Goal: Information Seeking & Learning: Learn about a topic

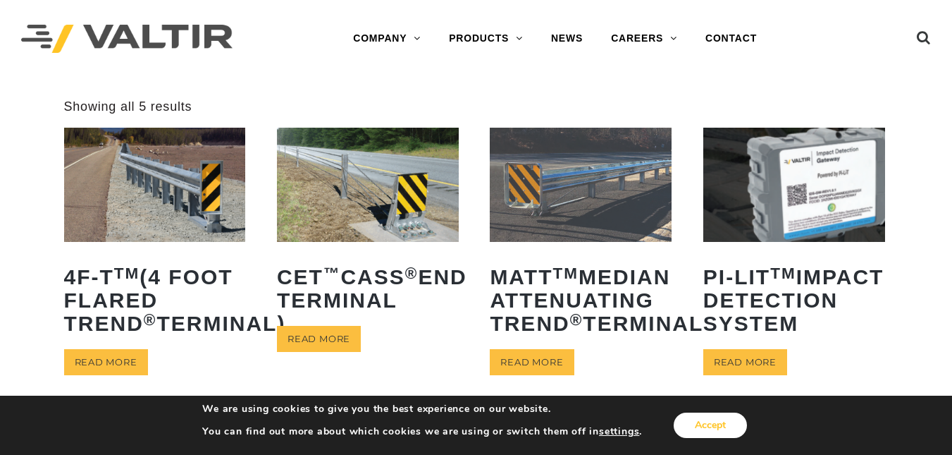
click at [684, 416] on button "Accept" at bounding box center [710, 424] width 73 height 25
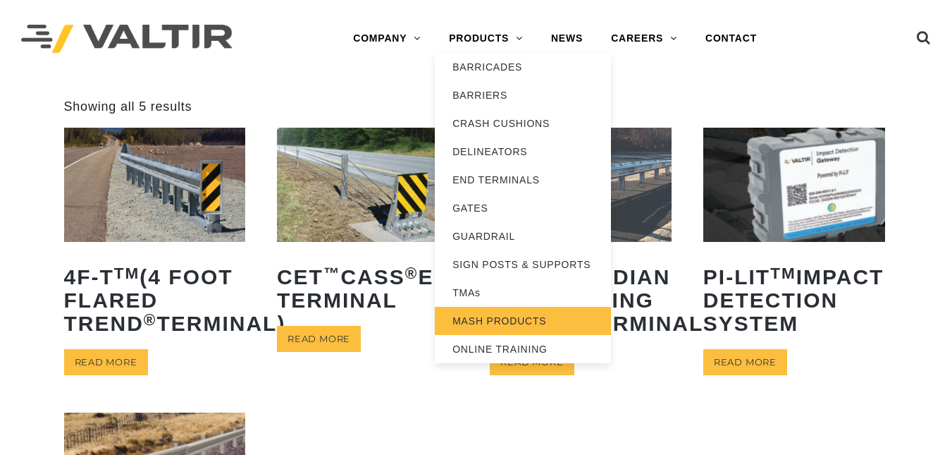
click at [472, 314] on link "MASH PRODUCTS" at bounding box center [523, 321] width 176 height 28
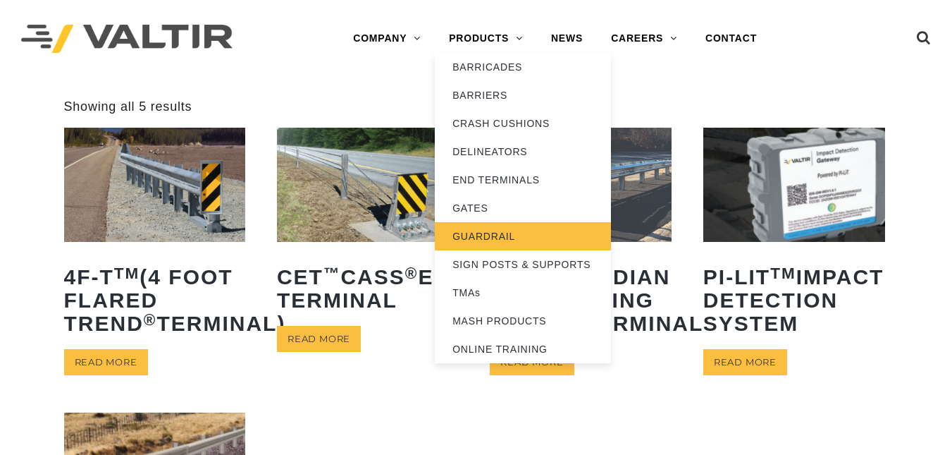
click at [488, 231] on link "GUARDRAIL" at bounding box center [523, 236] width 176 height 28
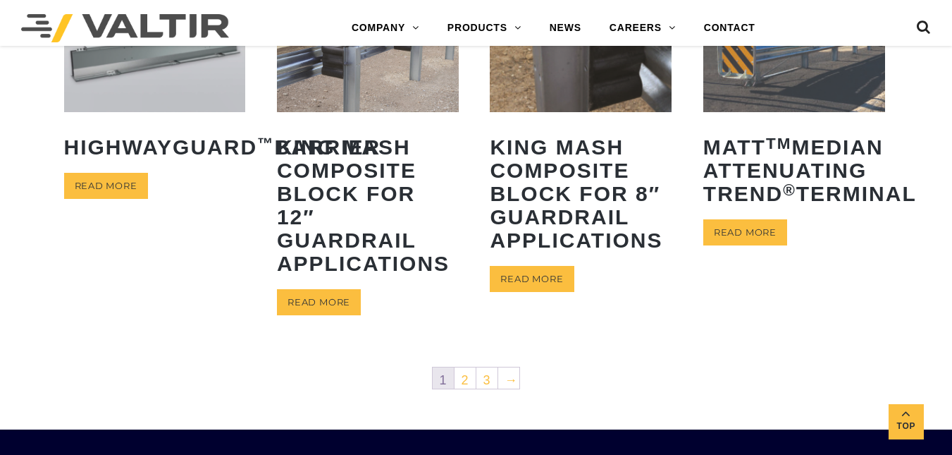
scroll to position [681, 0]
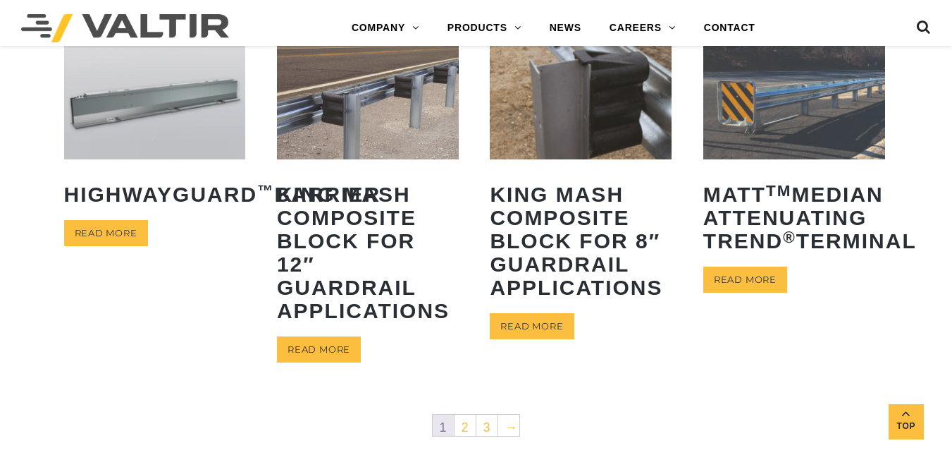
click at [392, 123] on img at bounding box center [368, 102] width 182 height 113
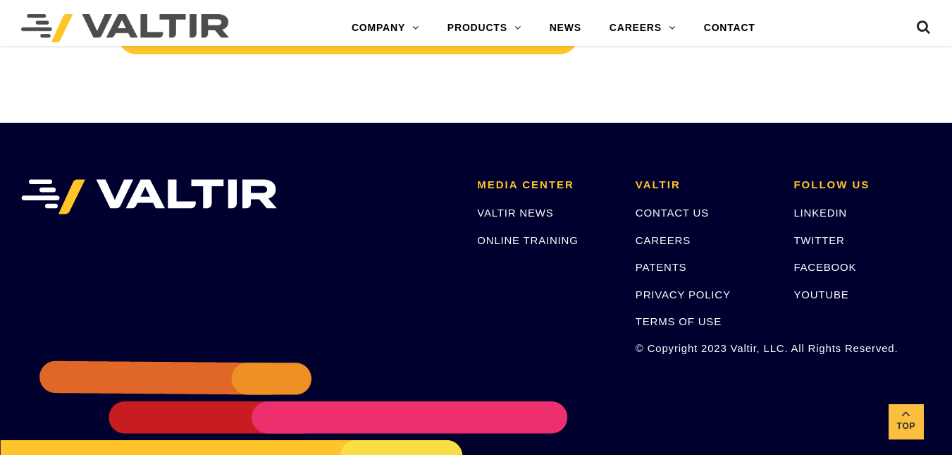
scroll to position [2783, 0]
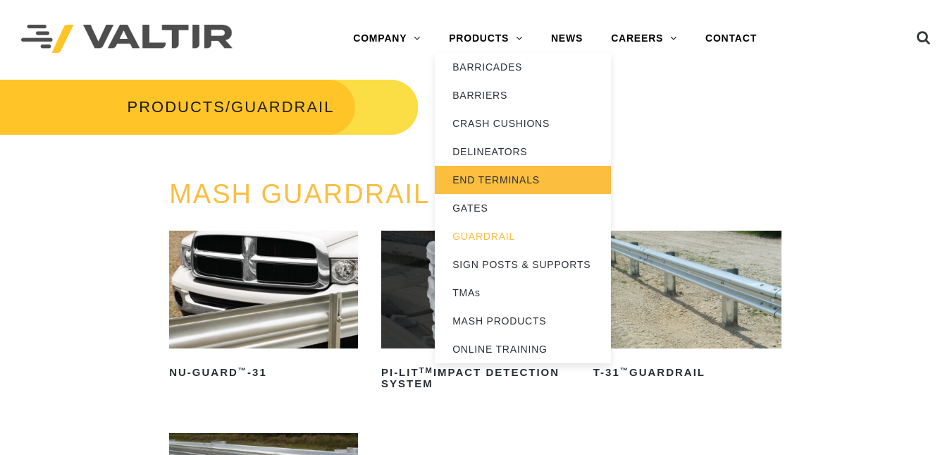
click at [500, 180] on link "END TERMINALS" at bounding box center [523, 180] width 176 height 28
click at [511, 168] on link "END TERMINALS" at bounding box center [523, 180] width 176 height 28
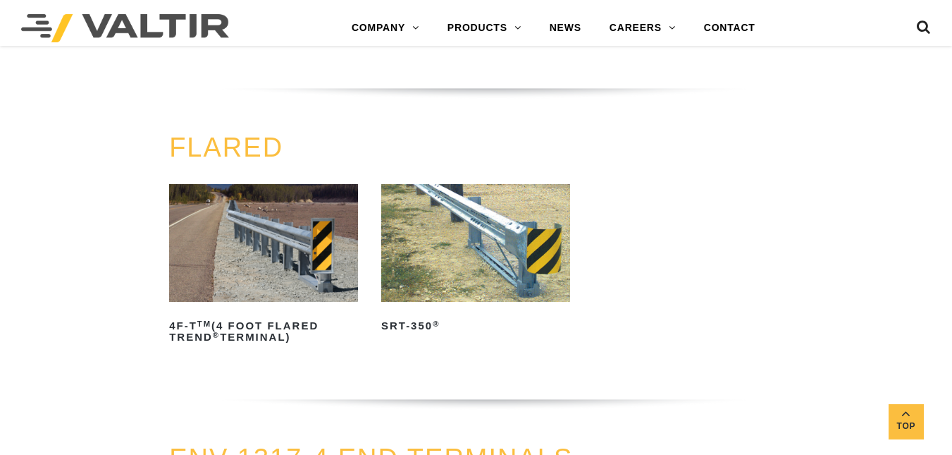
scroll to position [1590, 0]
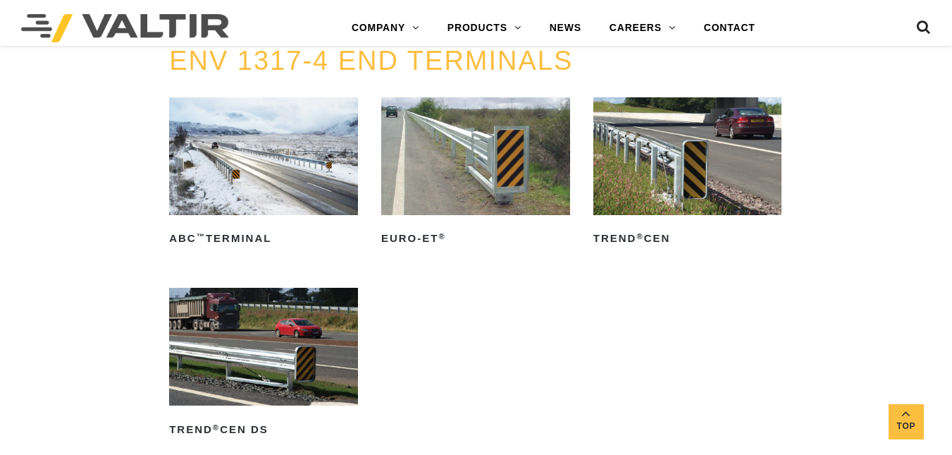
click at [500, 180] on img at bounding box center [475, 156] width 189 height 118
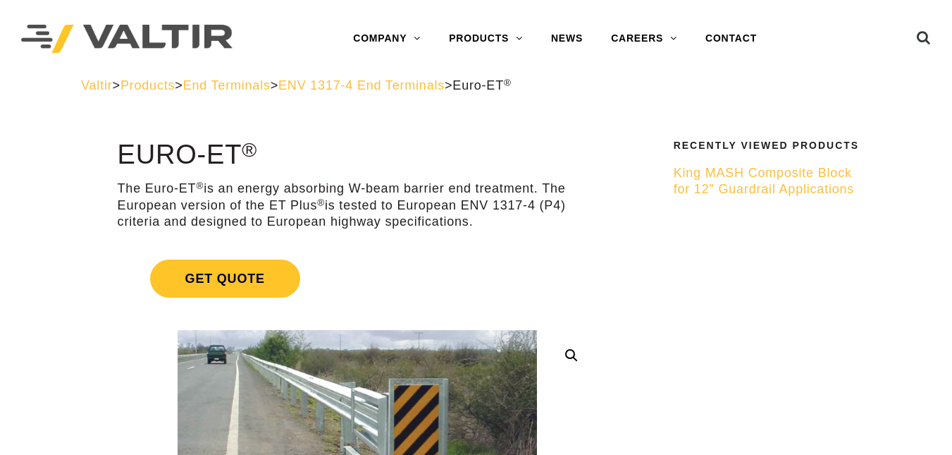
click at [180, 258] on link "Get Quote" at bounding box center [357, 278] width 479 height 72
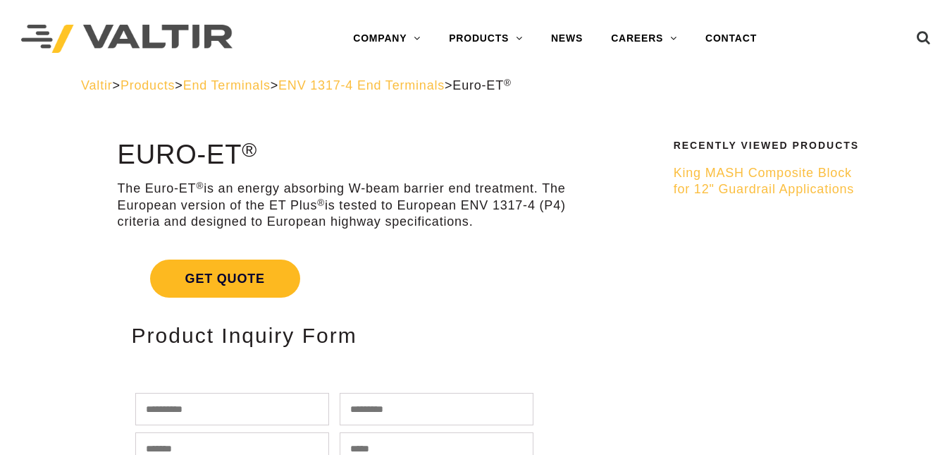
click at [180, 260] on span "Get Quote" at bounding box center [225, 278] width 150 height 38
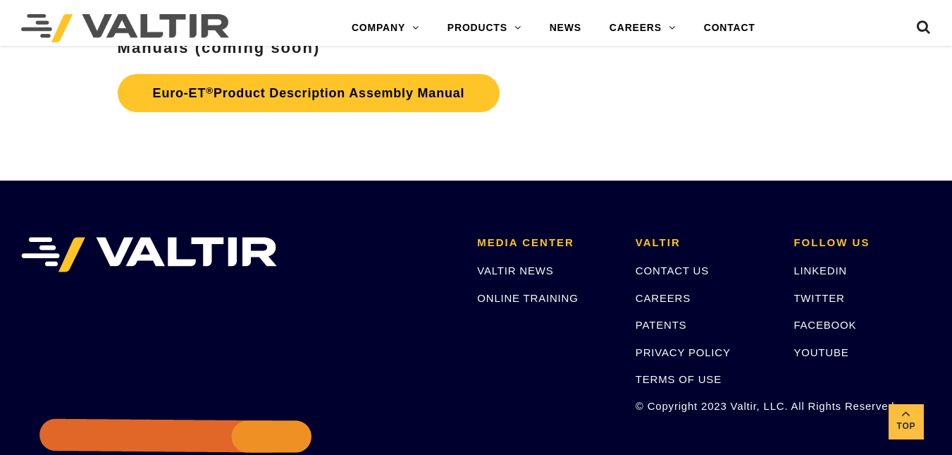
scroll to position [2385, 0]
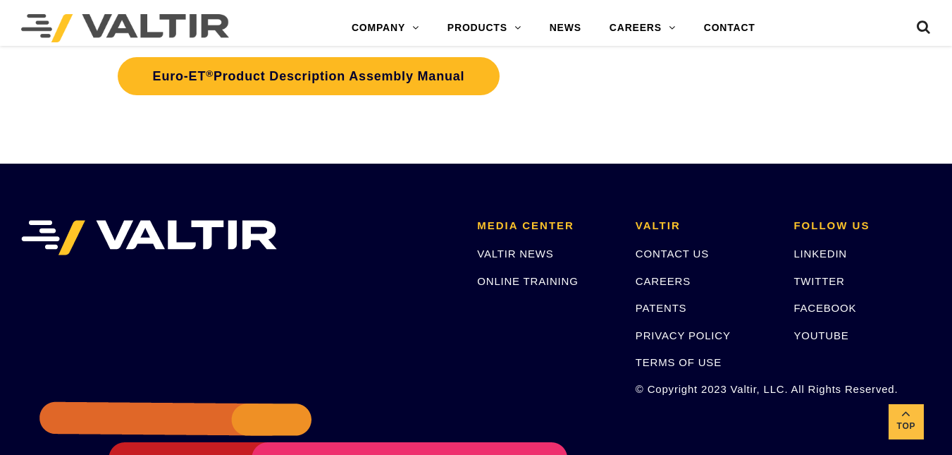
click at [281, 95] on link "Euro-ET ® Product Description Assembly Manual" at bounding box center [309, 76] width 383 height 38
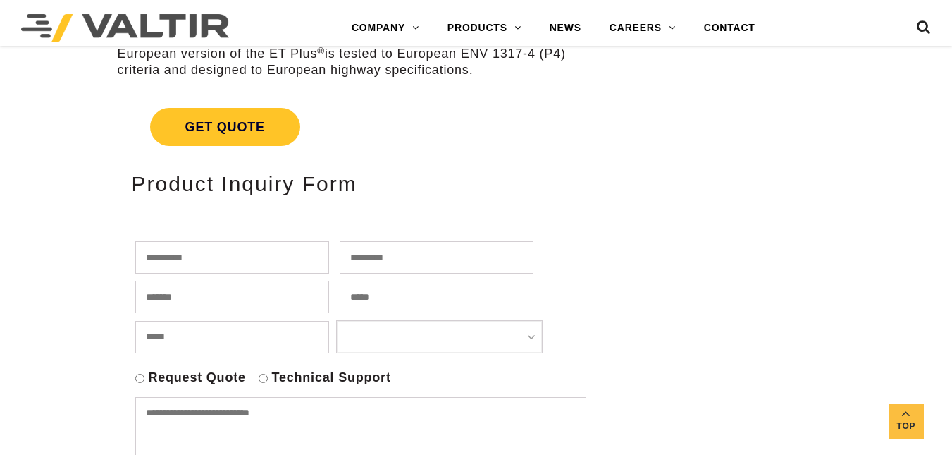
scroll to position [2385, 0]
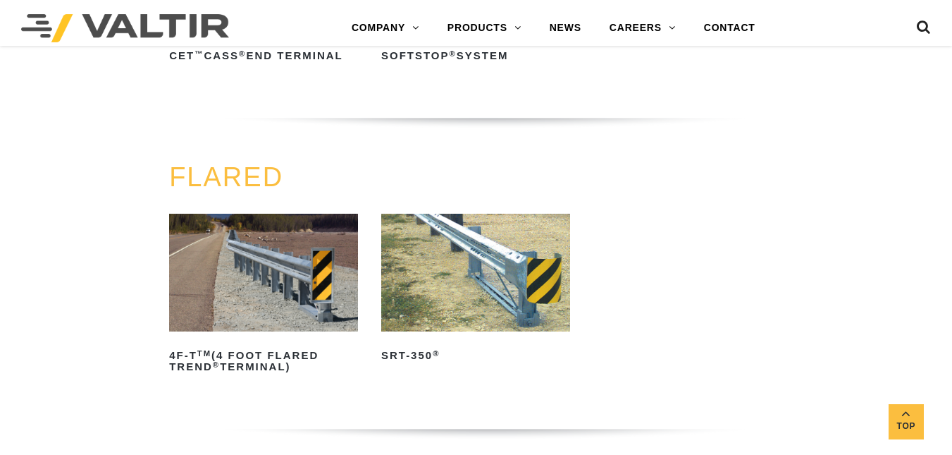
scroll to position [1193, 0]
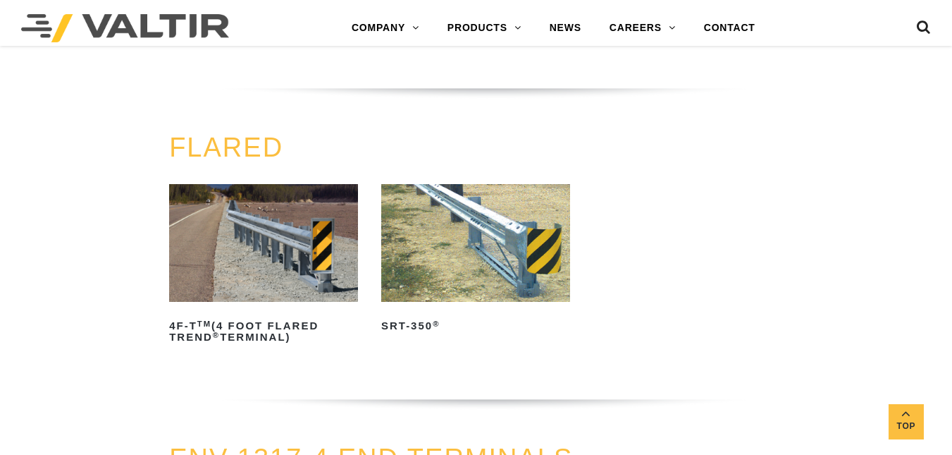
click at [524, 269] on img at bounding box center [475, 243] width 189 height 118
click at [540, 250] on img at bounding box center [475, 243] width 189 height 118
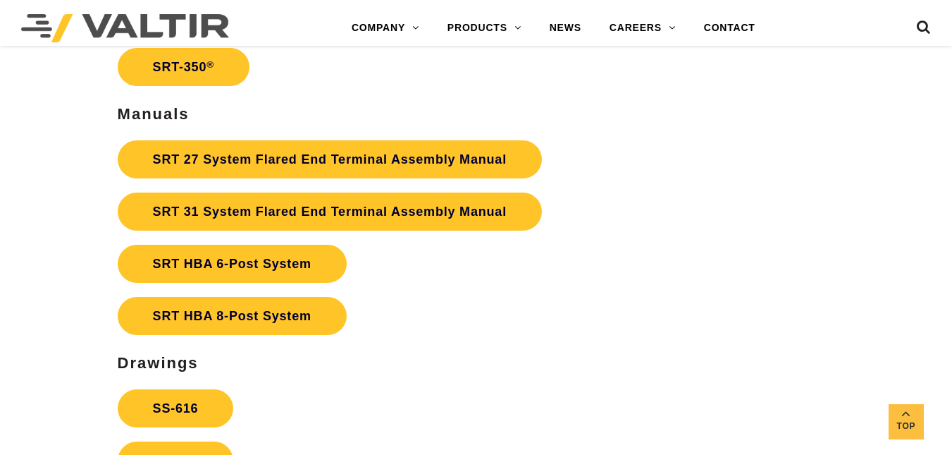
scroll to position [2479, 0]
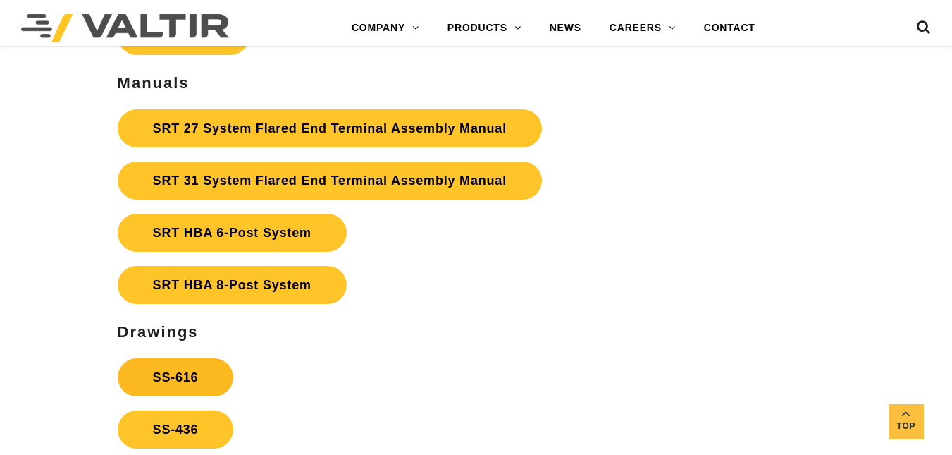
click at [156, 380] on link "SS-616" at bounding box center [176, 377] width 116 height 38
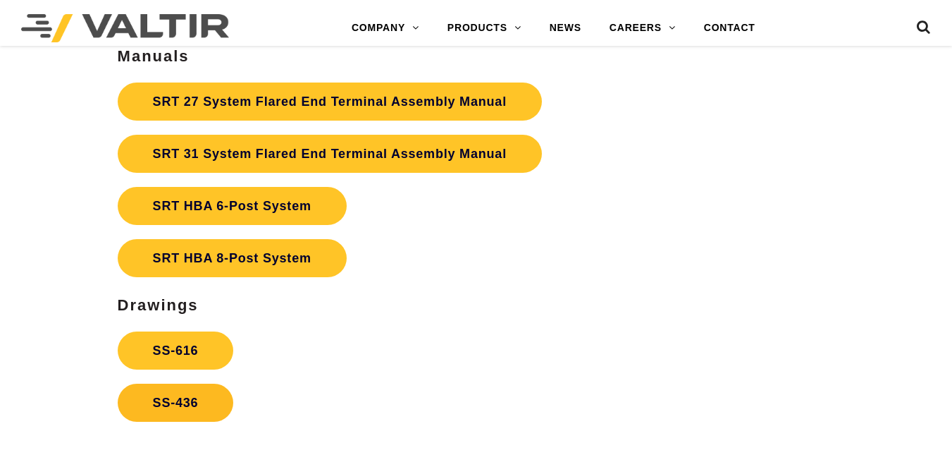
scroll to position [2479, 0]
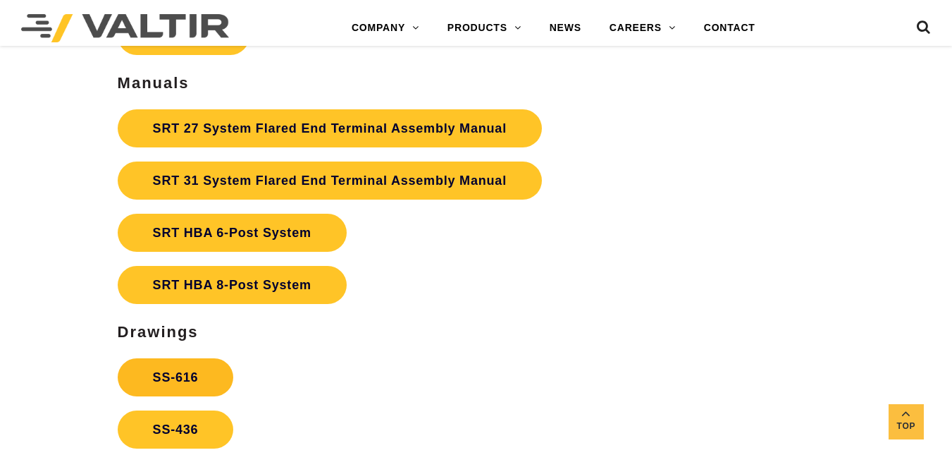
click at [170, 393] on link "SS-616" at bounding box center [176, 377] width 116 height 38
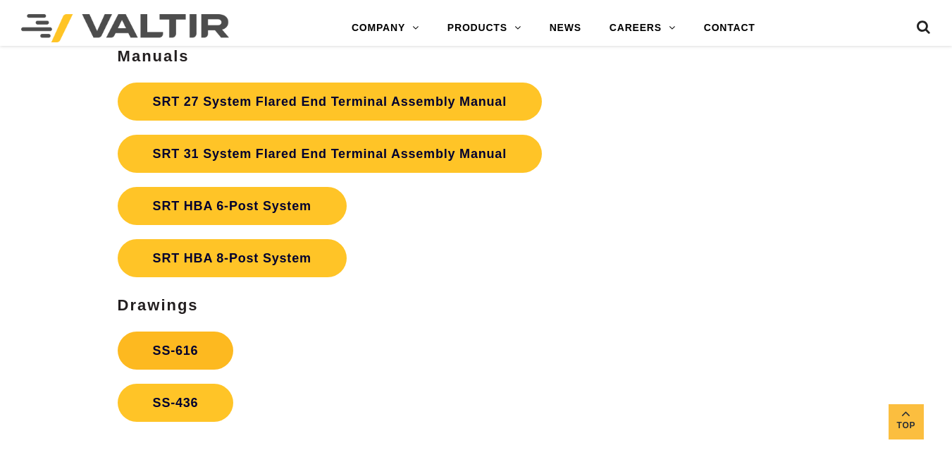
scroll to position [2479, 0]
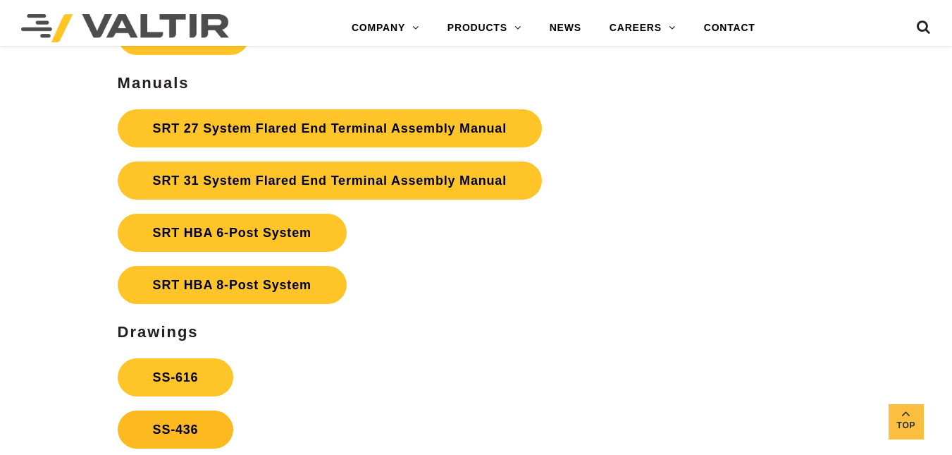
click at [202, 426] on link "SS-436" at bounding box center [176, 429] width 116 height 38
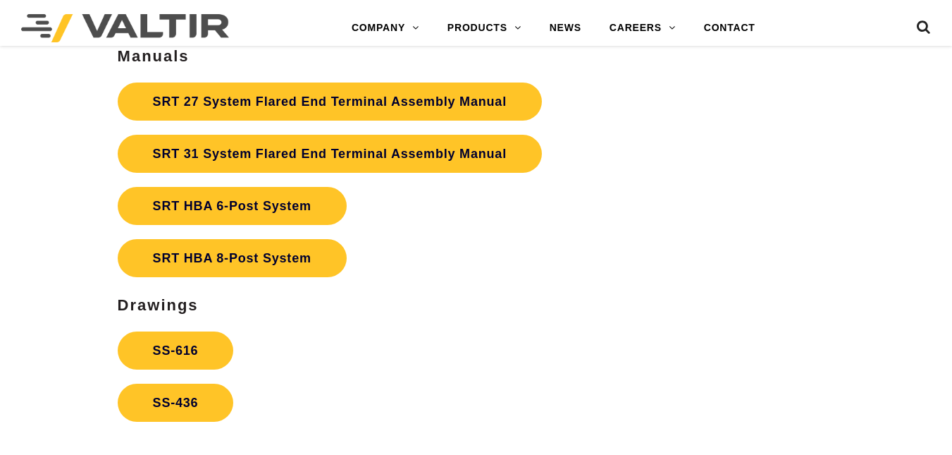
scroll to position [2479, 0]
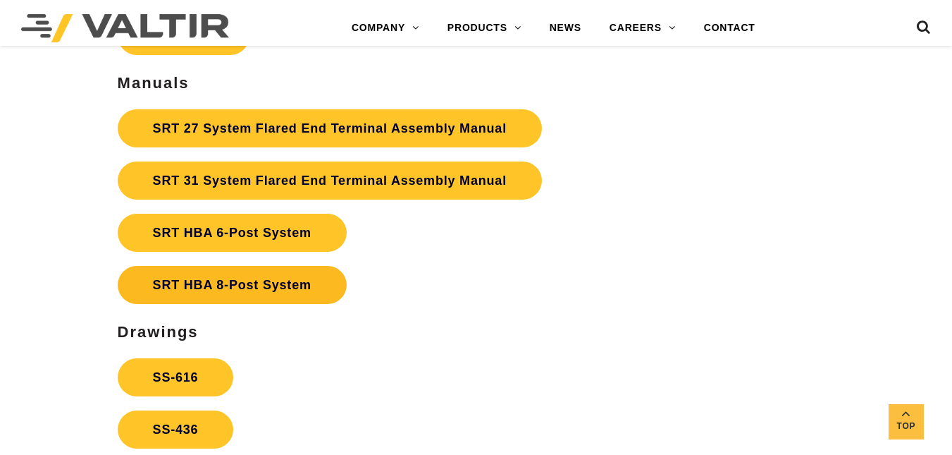
click at [240, 284] on link "SRT HBA 8-Post System" at bounding box center [232, 285] width 229 height 38
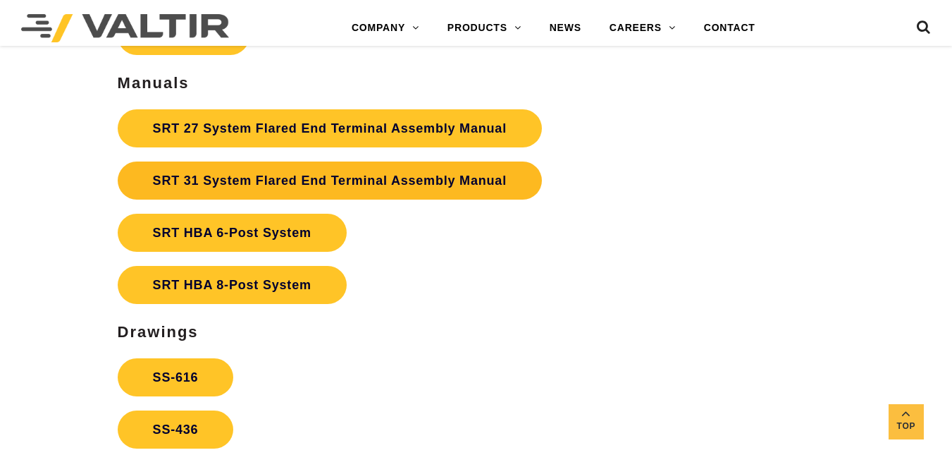
click at [408, 170] on link "SRT 31 System Flared End Terminal Assembly Manual" at bounding box center [330, 180] width 424 height 38
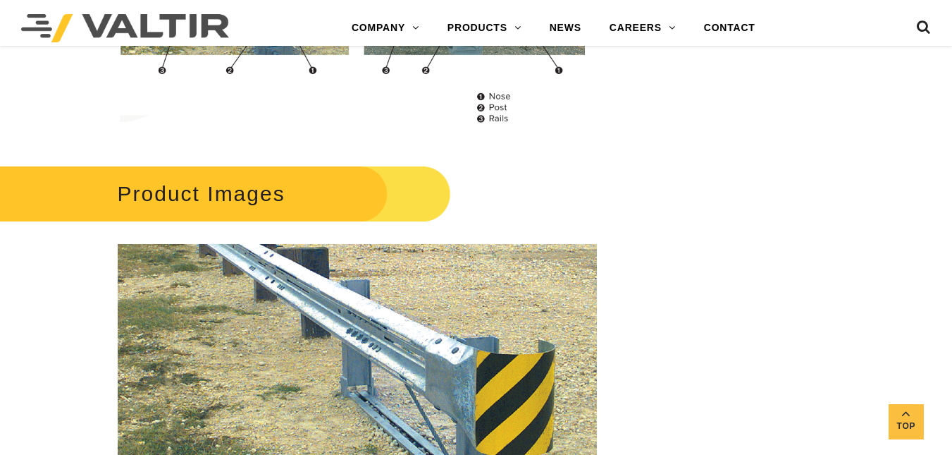
scroll to position [1285, 0]
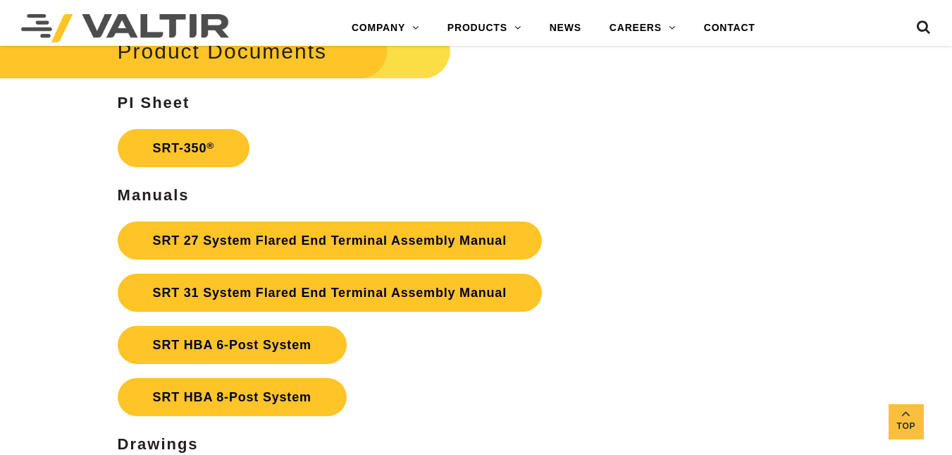
scroll to position [2385, 0]
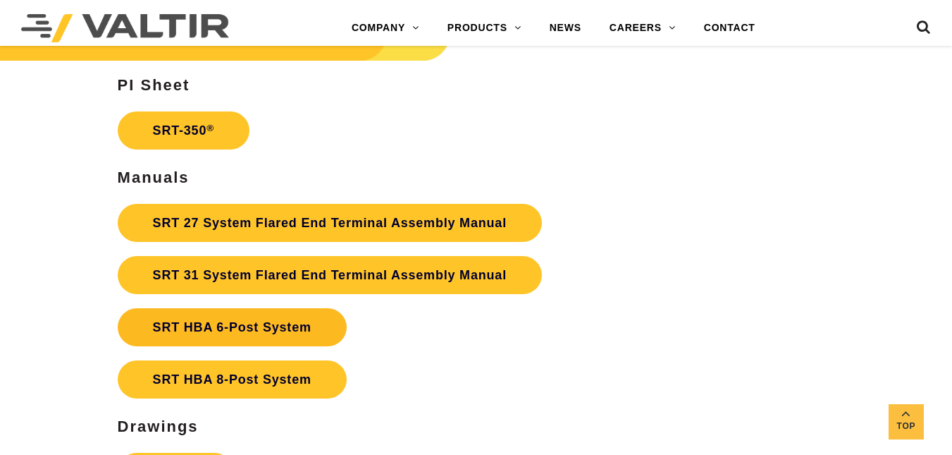
click at [288, 318] on link "SRT HBA 6-Post System" at bounding box center [232, 327] width 229 height 38
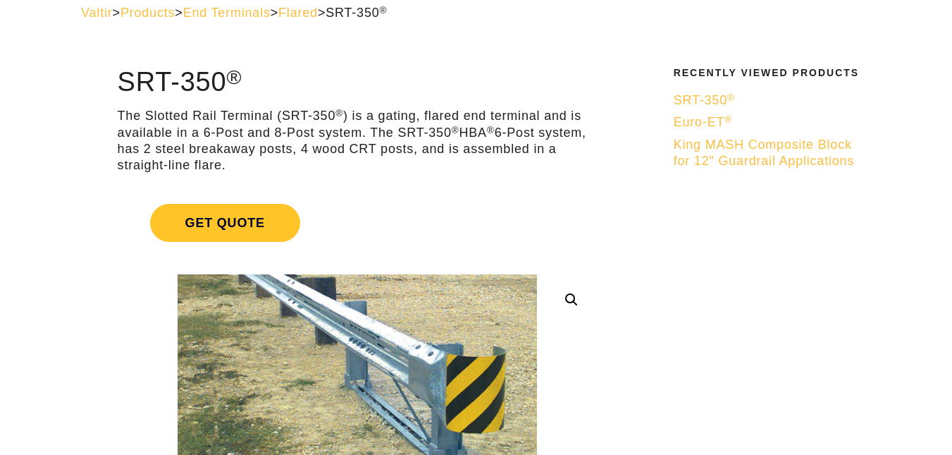
scroll to position [61, 0]
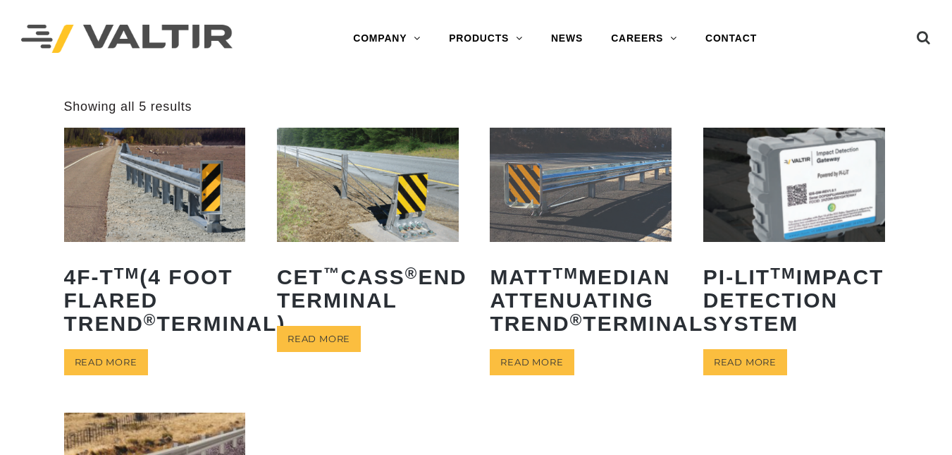
click at [205, 183] on img at bounding box center [155, 184] width 182 height 113
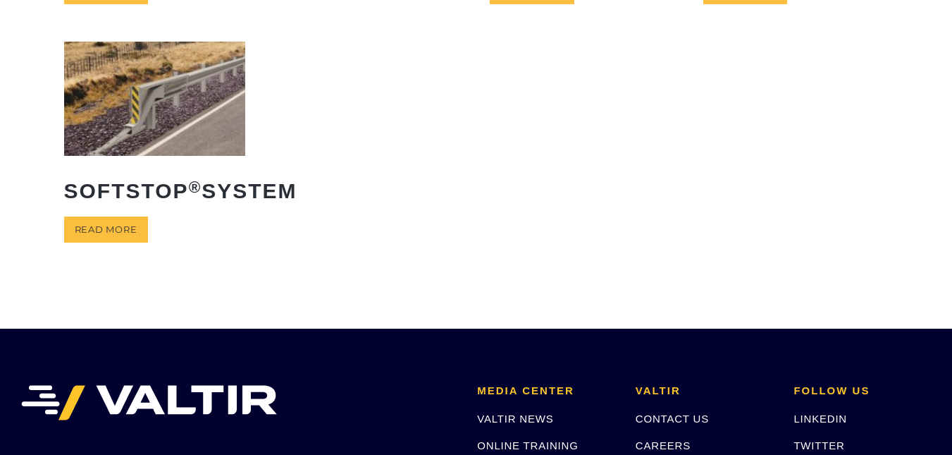
scroll to position [398, 0]
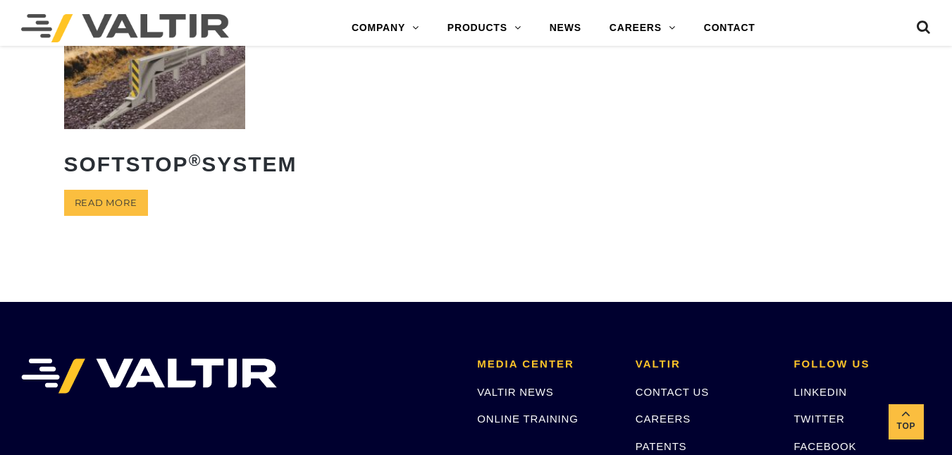
click at [174, 102] on img at bounding box center [155, 71] width 182 height 113
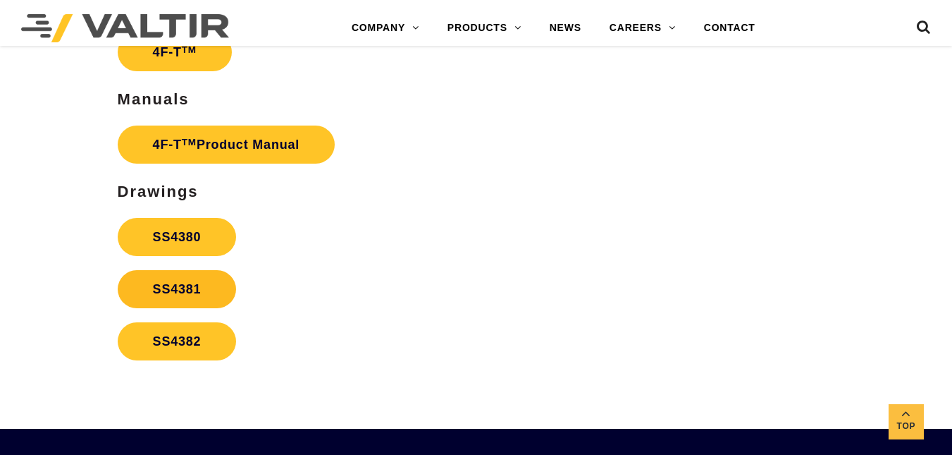
scroll to position [2396, 0]
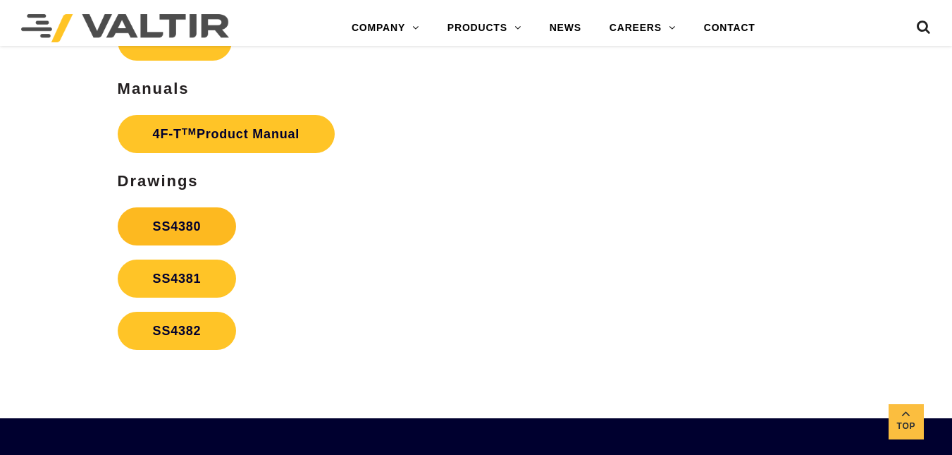
click at [193, 219] on link "SS4380" at bounding box center [177, 226] width 119 height 38
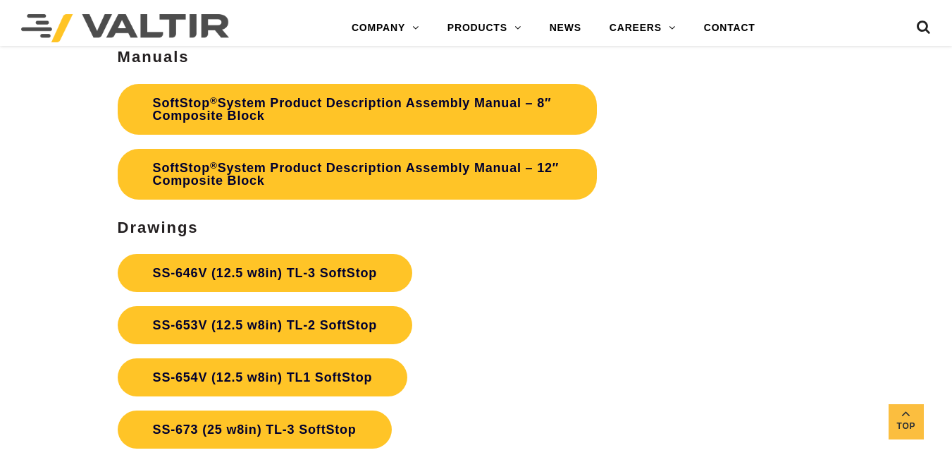
scroll to position [3975, 0]
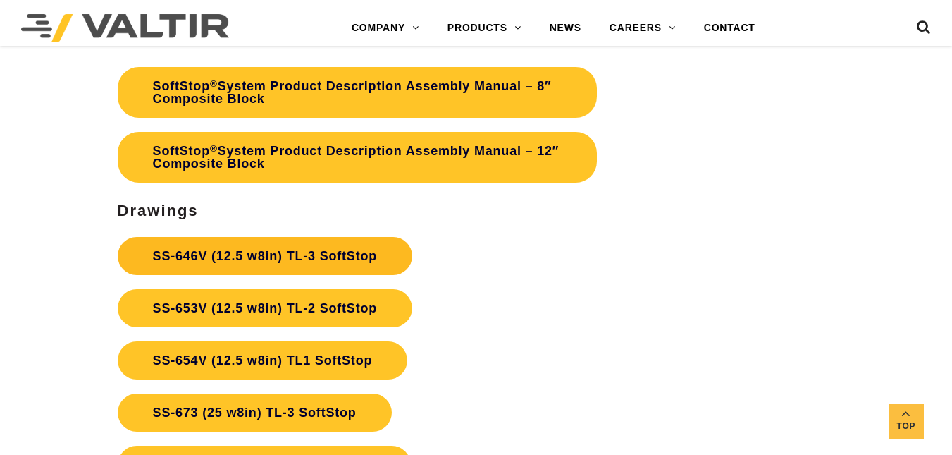
click at [163, 245] on link "SS-646V (12.5 w8in) TL-3 SoftStop" at bounding box center [265, 256] width 295 height 38
